Goal: Information Seeking & Learning: Check status

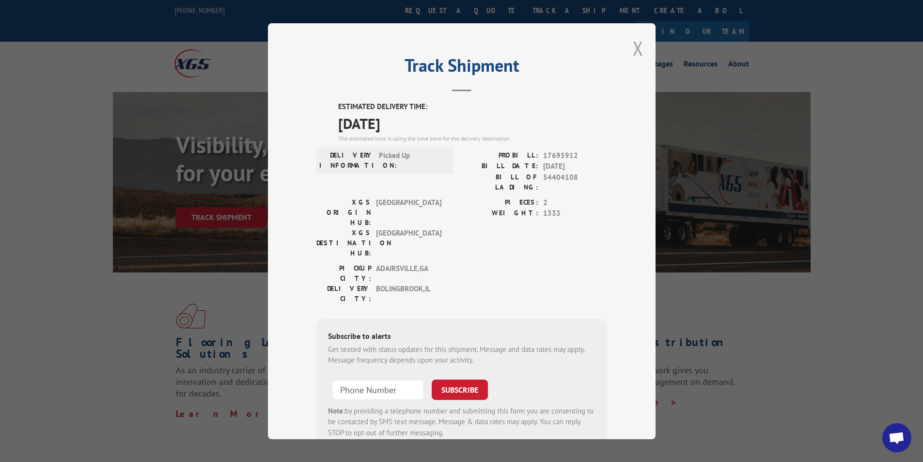
click at [633, 48] on button "Close modal" at bounding box center [638, 48] width 11 height 26
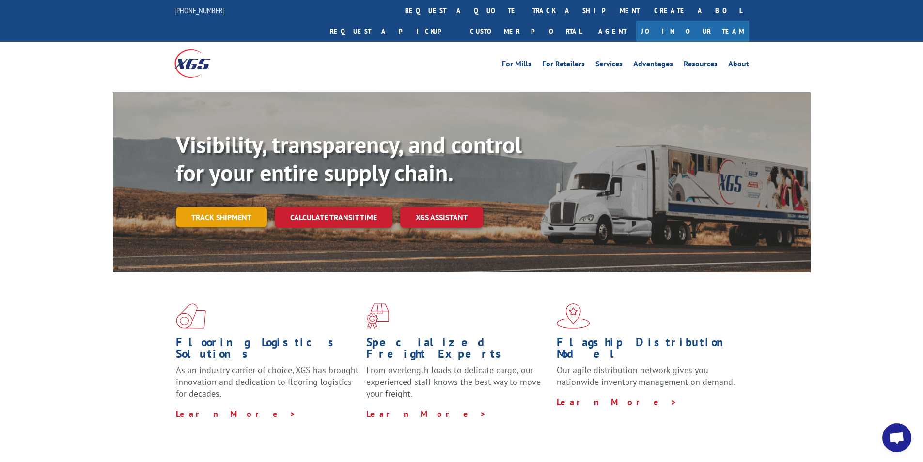
click at [212, 207] on link "Track shipment" at bounding box center [221, 217] width 91 height 20
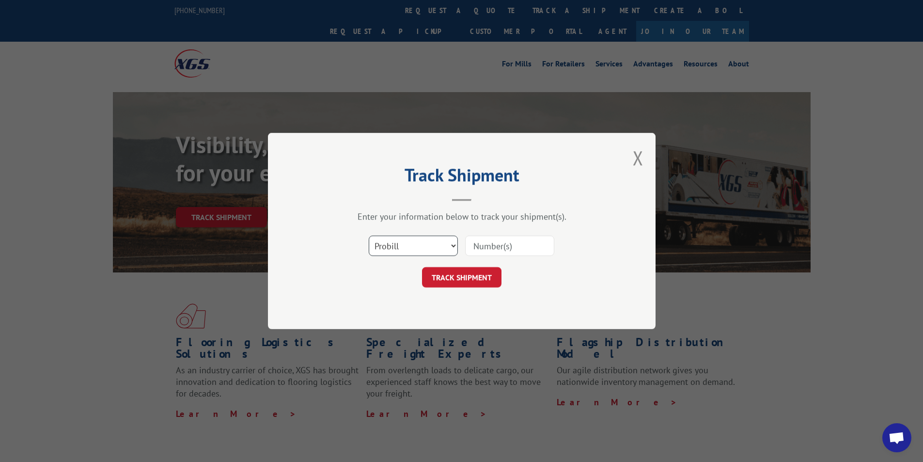
click at [431, 246] on select "Select category... Probill BOL PO" at bounding box center [413, 245] width 89 height 20
select select "bol"
click at [369, 235] on select "Select category... Probill BOL PO" at bounding box center [413, 245] width 89 height 20
click at [496, 244] on input at bounding box center [509, 245] width 89 height 20
type input "666516"
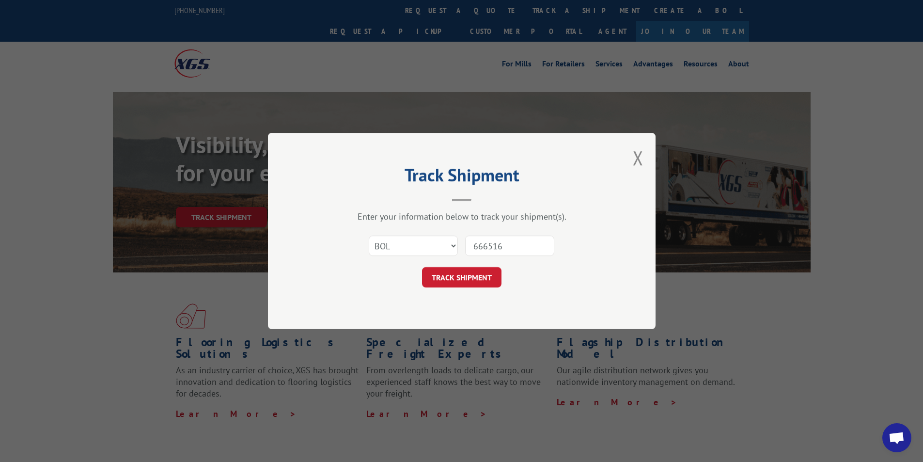
click button "TRACK SHIPMENT" at bounding box center [461, 277] width 79 height 20
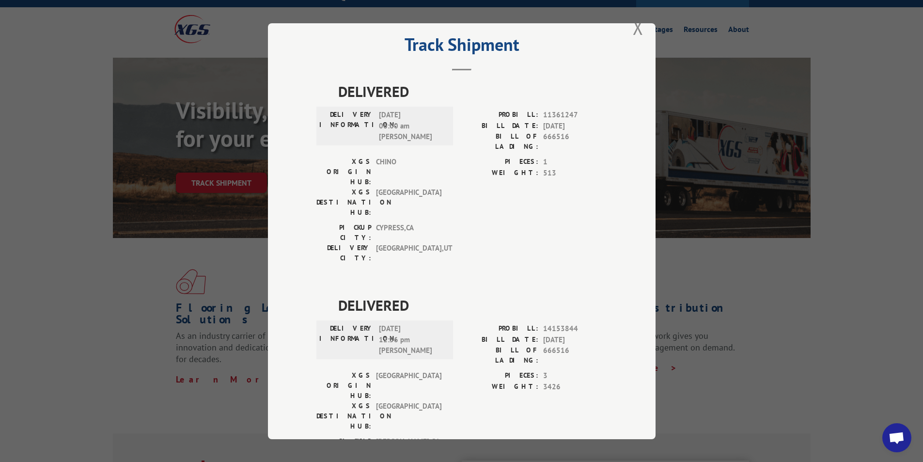
scroll to position [69, 0]
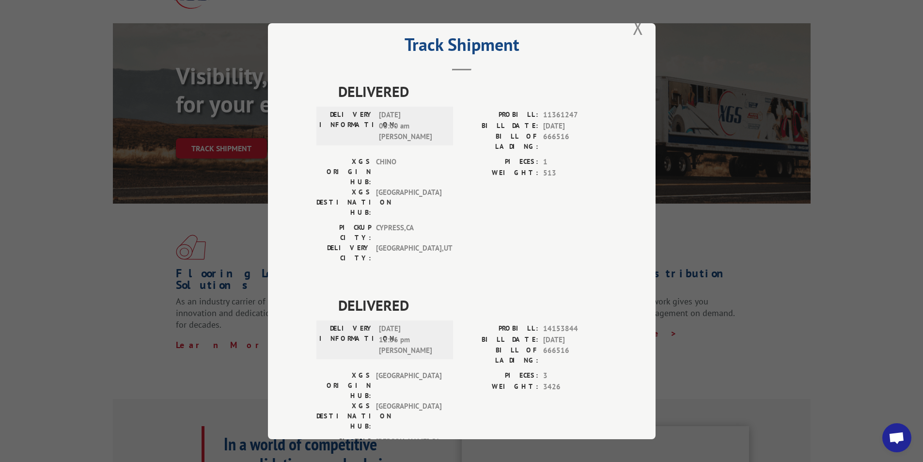
click at [466, 381] on label "WEIGHT:" at bounding box center [500, 386] width 77 height 11
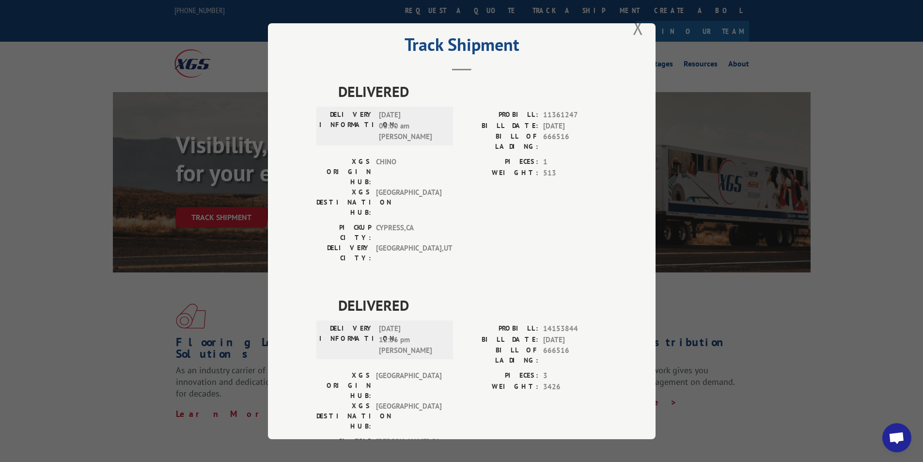
click at [610, 176] on div "Track Shipment DELIVERED DELIVERY INFORMATION: [DATE] 06:00 am [PERSON_NAME] PR…" at bounding box center [462, 231] width 388 height 416
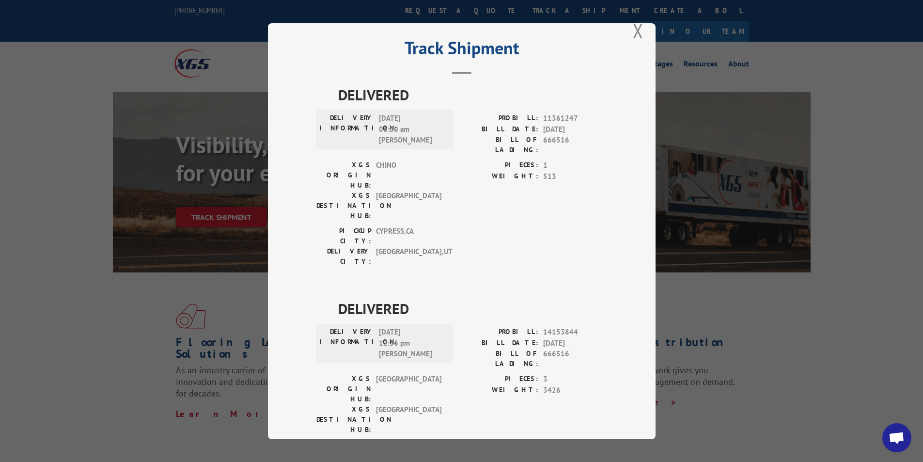
scroll to position [21, 0]
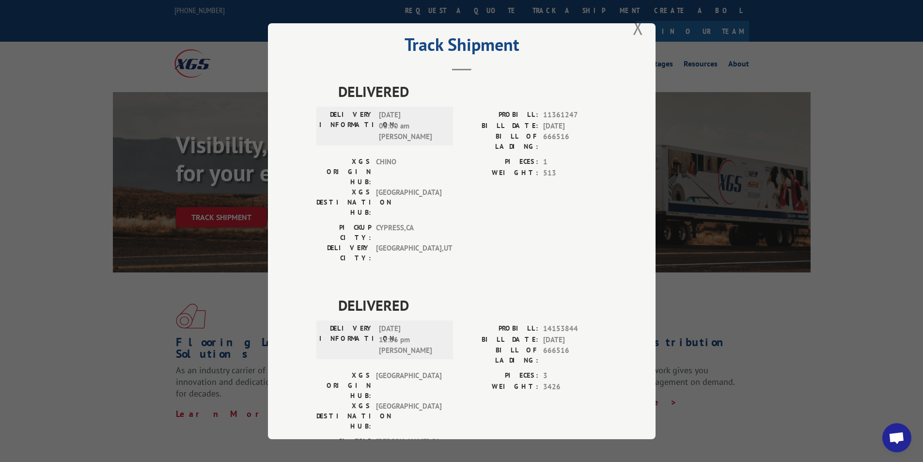
click at [90, 337] on div "Track Shipment DELIVERED DELIVERY INFORMATION: [DATE] 06:00 am [PERSON_NAME] PR…" at bounding box center [461, 231] width 923 height 462
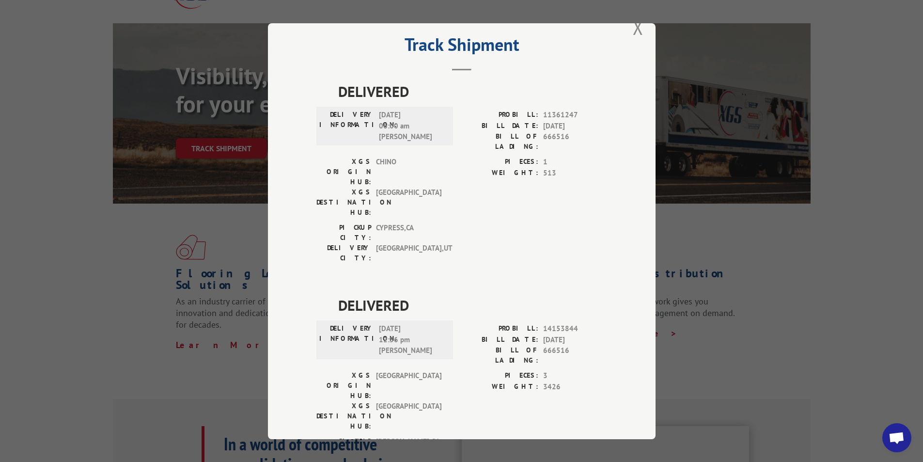
scroll to position [0, 0]
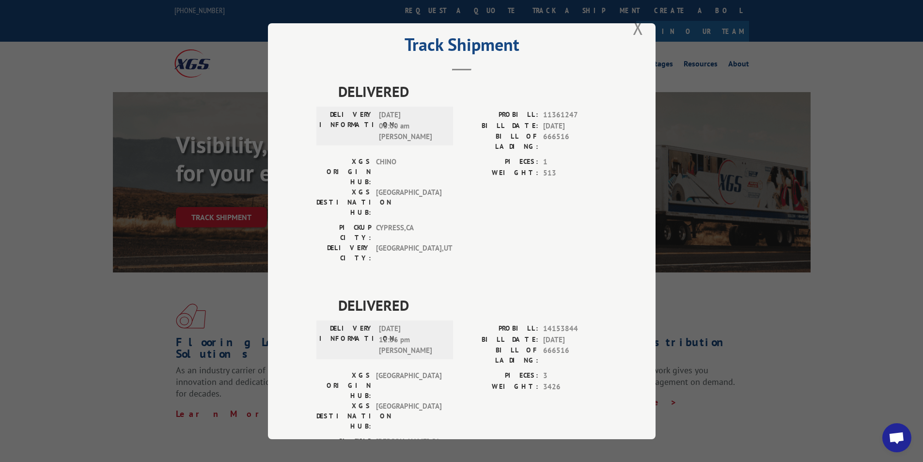
click at [501, 436] on div "PICKUP CITY: [GEOGRAPHIC_DATA] , [GEOGRAPHIC_DATA]: [GEOGRAPHIC_DATA] , [GEOGRA…" at bounding box center [461, 459] width 291 height 46
click at [500, 436] on div "PICKUP CITY: [GEOGRAPHIC_DATA] , [GEOGRAPHIC_DATA]: [GEOGRAPHIC_DATA] , [GEOGRA…" at bounding box center [461, 459] width 291 height 46
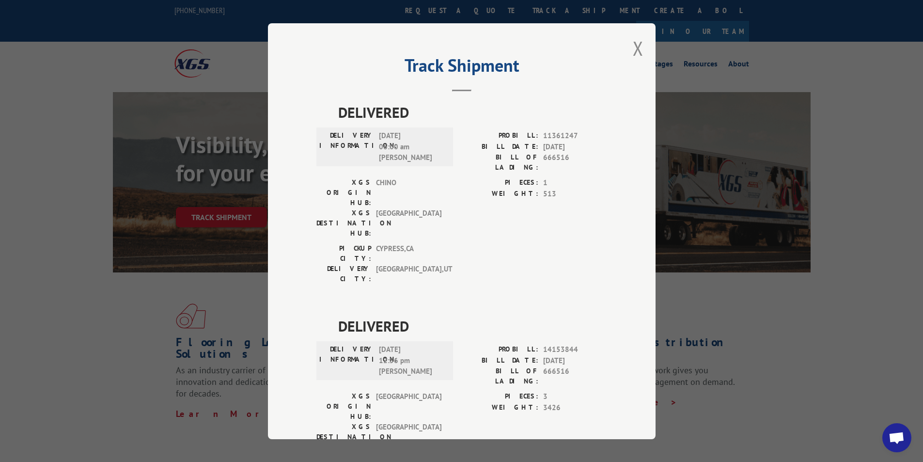
scroll to position [21, 0]
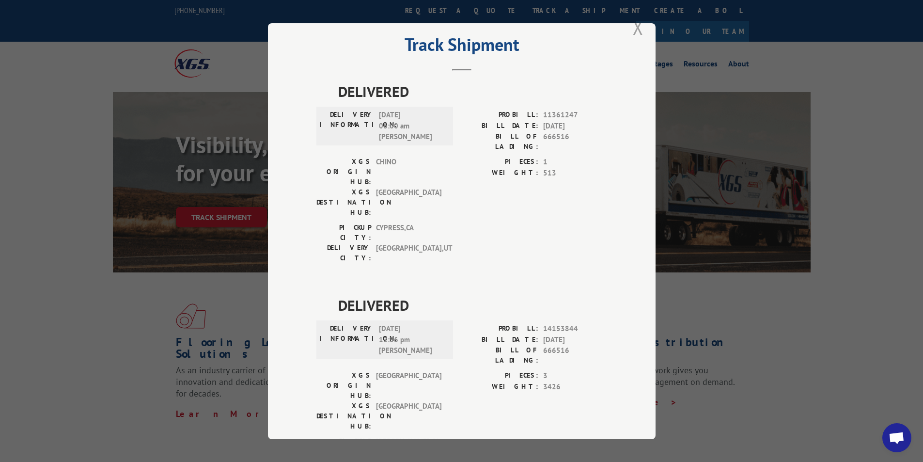
click at [636, 30] on button "Close modal" at bounding box center [638, 28] width 11 height 26
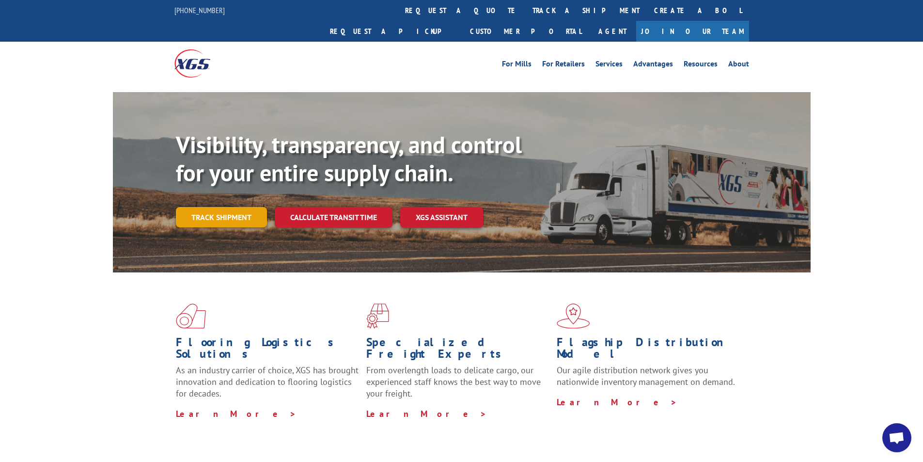
click at [231, 207] on link "Track shipment" at bounding box center [221, 217] width 91 height 20
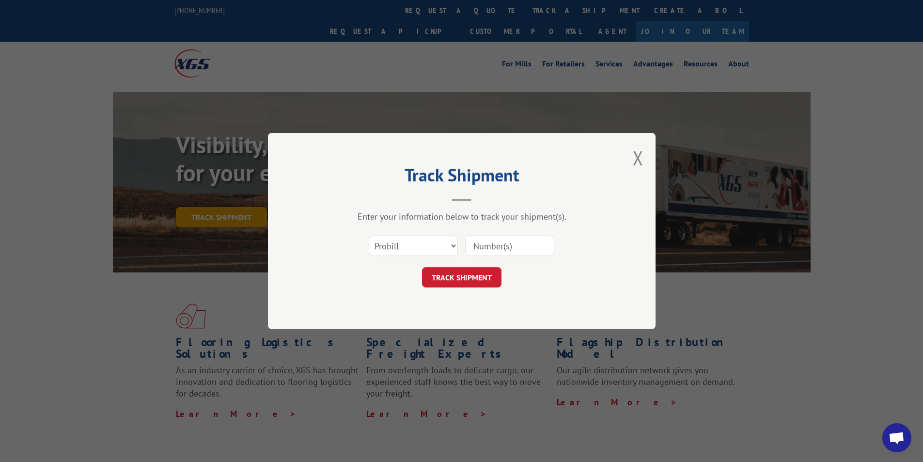
scroll to position [0, 0]
click at [412, 240] on select "Select category... Probill BOL PO" at bounding box center [413, 245] width 89 height 20
select select "bol"
click at [369, 235] on select "Select category... Probill BOL PO" at bounding box center [413, 245] width 89 height 20
click at [490, 249] on input at bounding box center [509, 245] width 89 height 20
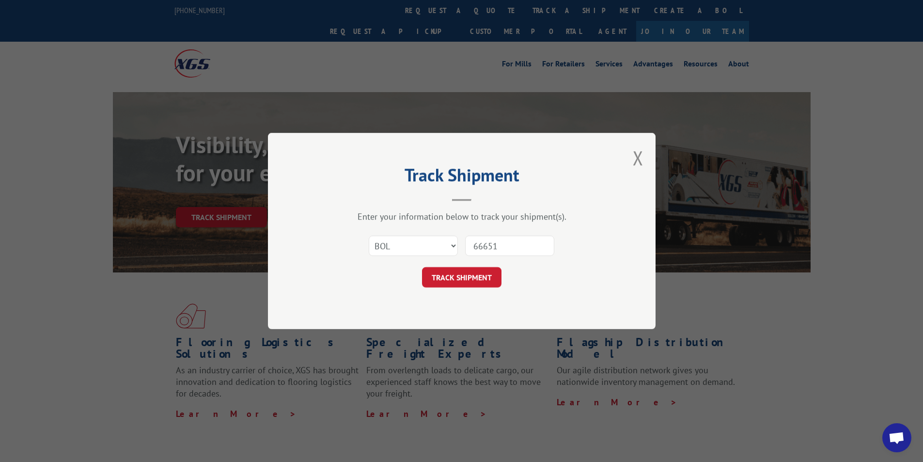
type input "666516"
click button "TRACK SHIPMENT" at bounding box center [461, 277] width 79 height 20
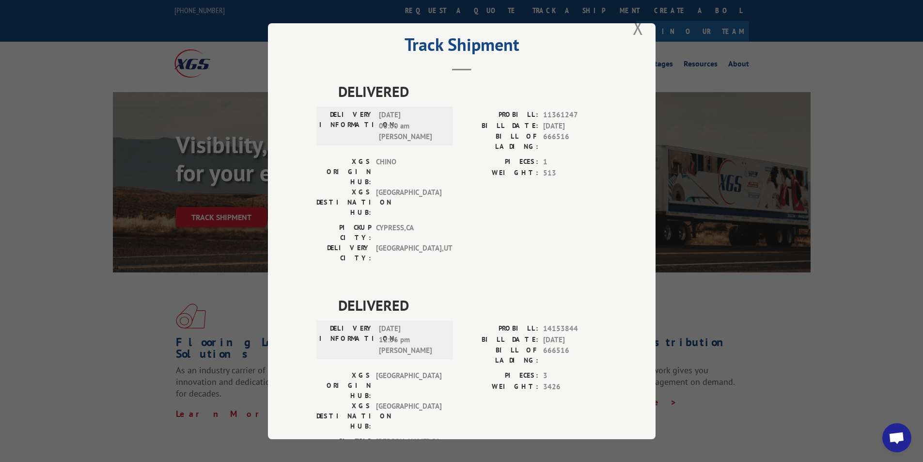
click at [38, 331] on div "Track Shipment DELIVERED DELIVERY INFORMATION: [DATE] 06:00 am [PERSON_NAME] PR…" at bounding box center [461, 231] width 923 height 462
click at [633, 28] on button "Close modal" at bounding box center [638, 28] width 11 height 26
